Goal: Information Seeking & Learning: Learn about a topic

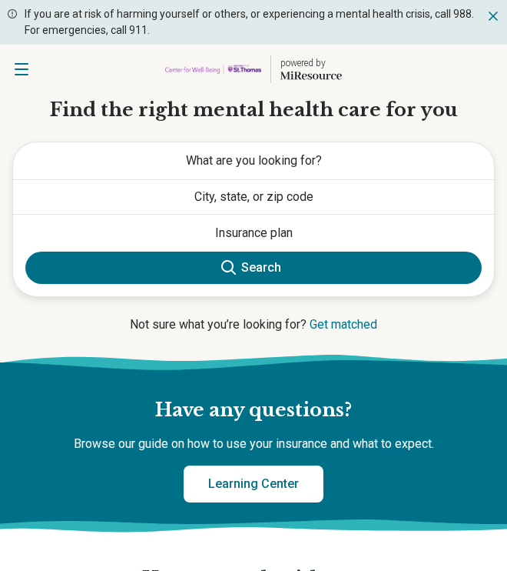
click at [240, 163] on span "What are you looking for?" at bounding box center [254, 160] width 136 height 15
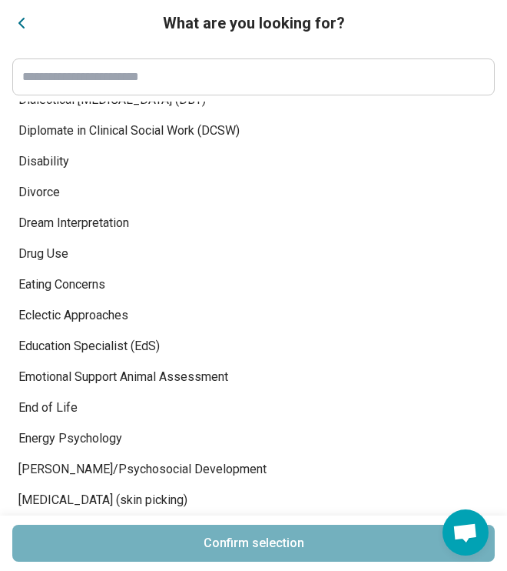
scroll to position [2661, 0]
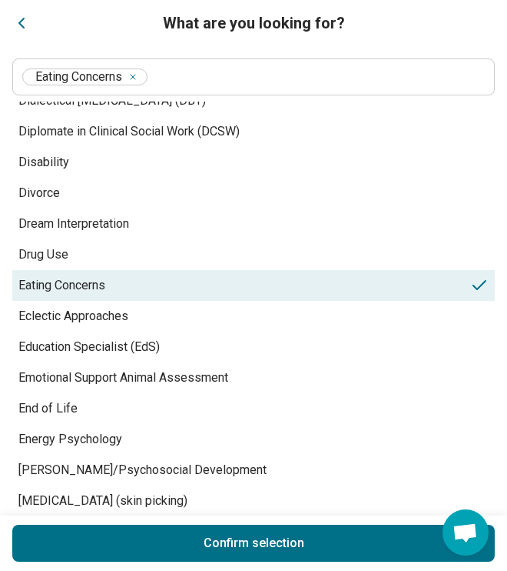
click at [48, 286] on span "Eating Concerns" at bounding box center [244, 285] width 452 height 18
click at [104, 535] on button "Confirm selection" at bounding box center [253, 542] width 483 height 37
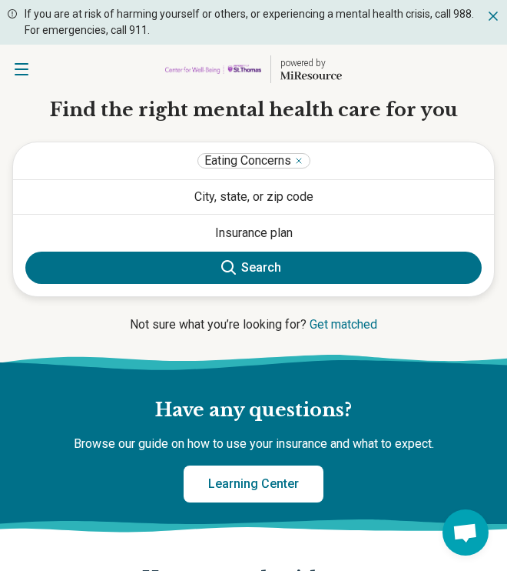
click at [344, 145] on button "What are you looking for?" at bounding box center [253, 160] width 481 height 37
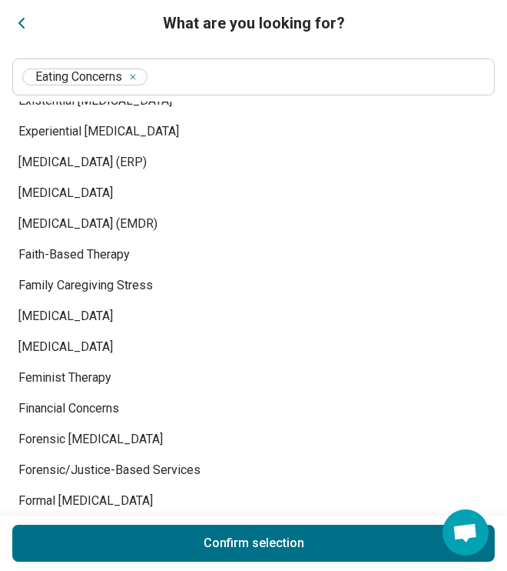
scroll to position [3123, 0]
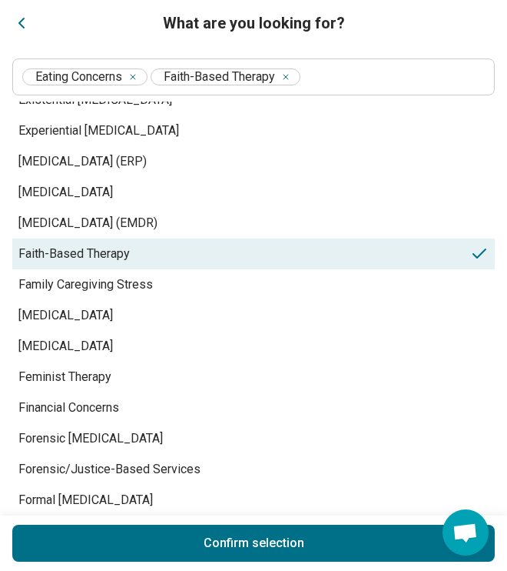
click at [114, 251] on span "Faith-Based Therapy" at bounding box center [244, 254] width 452 height 18
click at [149, 534] on button "Confirm selection" at bounding box center [253, 542] width 483 height 37
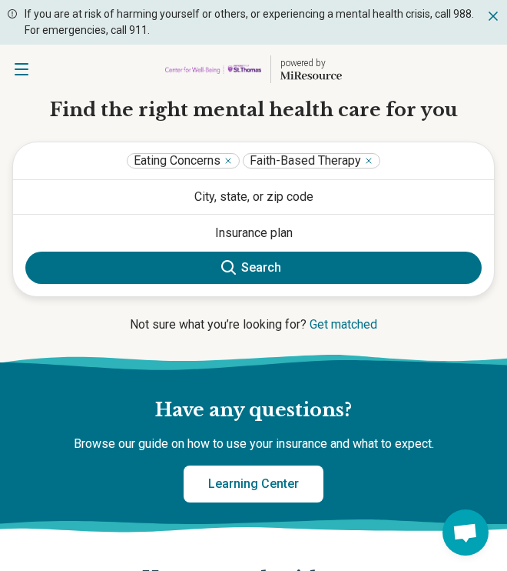
click at [218, 191] on button "City, state, or zip code" at bounding box center [253, 197] width 481 height 34
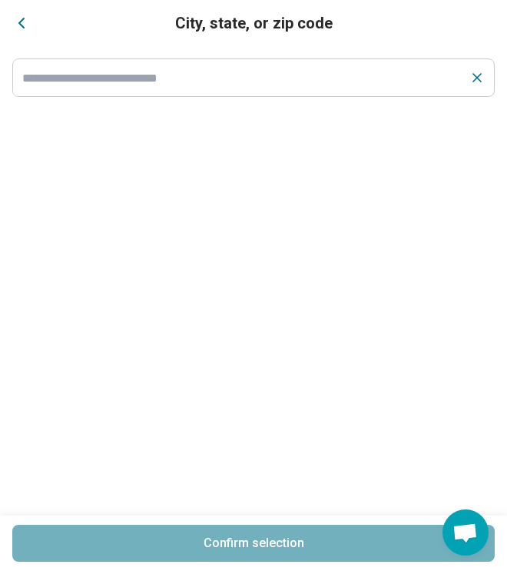
click at [151, 85] on input at bounding box center [237, 77] width 448 height 37
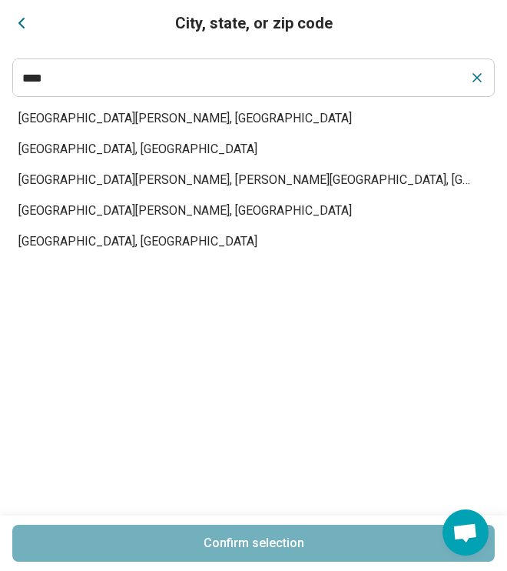
type input "***"
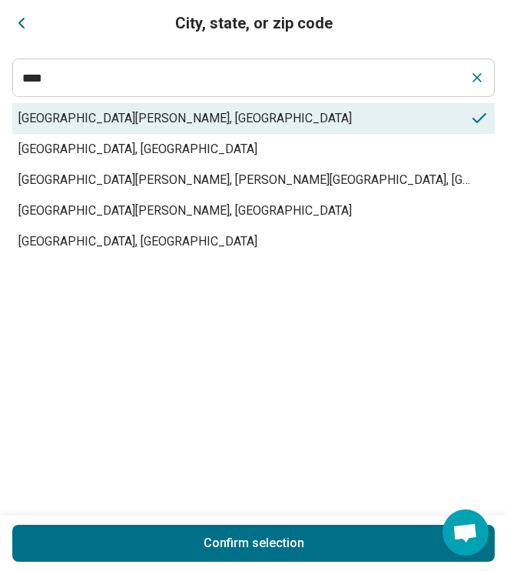
click at [115, 113] on span "[GEOGRAPHIC_DATA][PERSON_NAME], [GEOGRAPHIC_DATA]" at bounding box center [244, 118] width 452 height 18
click at [98, 532] on button "Confirm selection" at bounding box center [253, 542] width 483 height 37
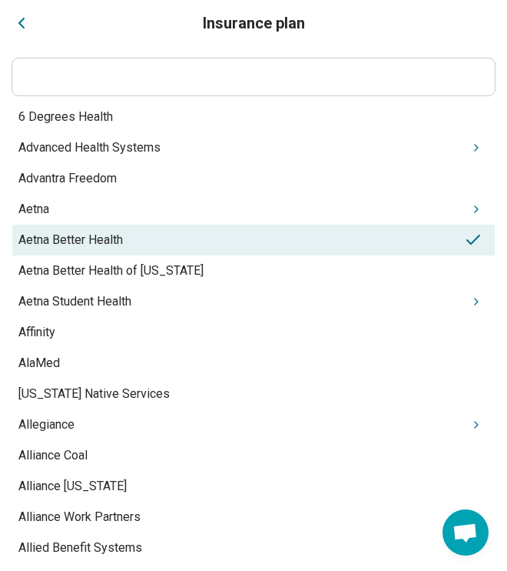
drag, startPoint x: 228, startPoint y: 230, endPoint x: 155, endPoint y: 344, distance: 136.3
